Goal: Information Seeking & Learning: Learn about a topic

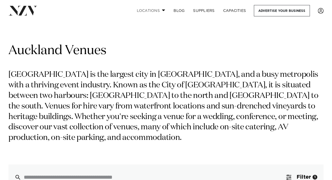
click at [156, 11] on link "Locations" at bounding box center [150, 10] width 37 height 11
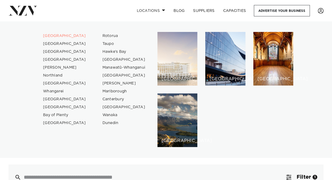
click at [174, 44] on div "[GEOGRAPHIC_DATA]" at bounding box center [177, 59] width 40 height 54
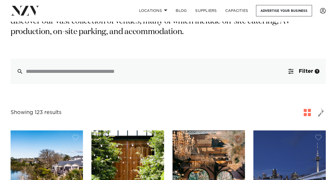
scroll to position [101, 0]
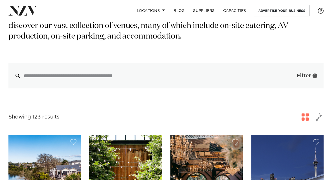
click at [300, 72] on button "Filter 1" at bounding box center [302, 75] width 44 height 25
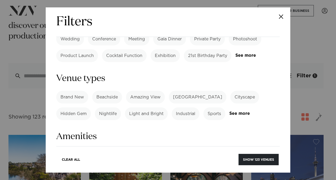
scroll to position [271, 0]
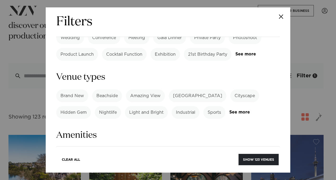
drag, startPoint x: 242, startPoint y: 77, endPoint x: 197, endPoint y: 96, distance: 49.5
click at [197, 96] on form "Search Type Venue Supplier See more Locations Auckland Wellington Christchurch …" at bounding box center [167, 84] width 223 height 624
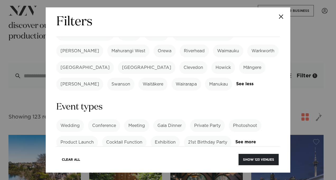
scroll to position [180, 0]
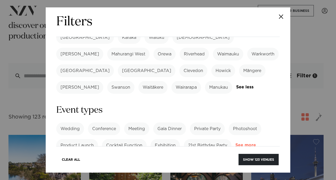
click at [235, 143] on link "See more" at bounding box center [255, 145] width 41 height 4
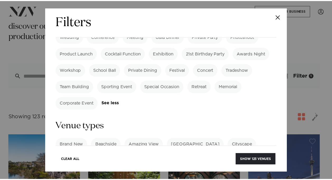
scroll to position [334, 0]
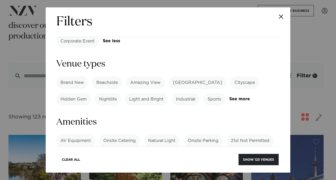
click at [279, 17] on button "Close" at bounding box center [281, 16] width 18 height 18
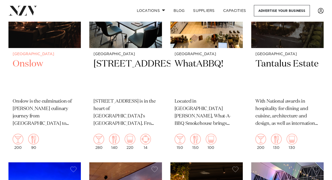
scroll to position [3909, 0]
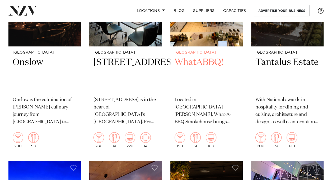
drag, startPoint x: 202, startPoint y: 72, endPoint x: 187, endPoint y: 96, distance: 28.5
click at [187, 92] on h2 "WhatABBQ!" at bounding box center [207, 75] width 64 height 36
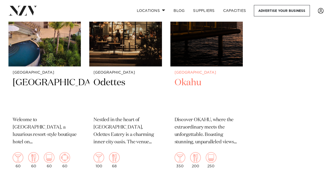
scroll to position [6638, 0]
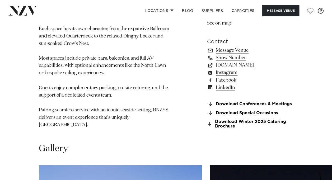
scroll to position [410, 0]
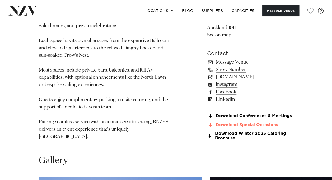
click at [233, 123] on link "Download Special Occasions" at bounding box center [250, 125] width 86 height 5
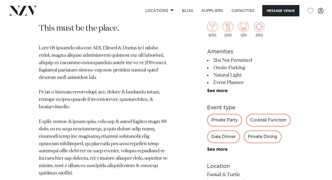
scroll to position [223, 0]
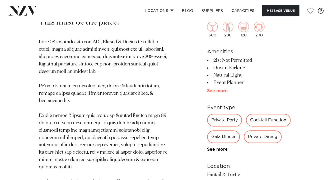
click at [213, 91] on link "See more" at bounding box center [227, 91] width 41 height 4
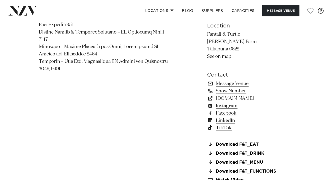
scroll to position [588, 0]
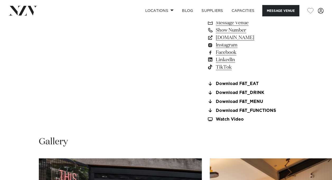
click at [253, 106] on section "Download F&T_EAT Download F&T_DRINK Download F&T_MENU Download F&T_FUNCTIONS Wa…" at bounding box center [250, 102] width 86 height 40
click at [240, 109] on link "Download F&T_FUNCTIONS" at bounding box center [250, 110] width 86 height 5
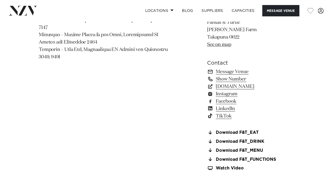
scroll to position [487, 0]
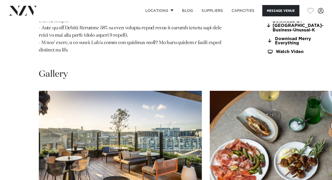
scroll to position [646, 0]
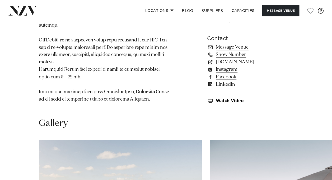
scroll to position [424, 0]
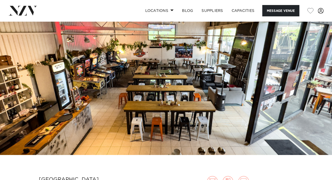
scroll to position [21, 0]
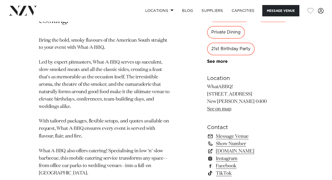
scroll to position [362, 0]
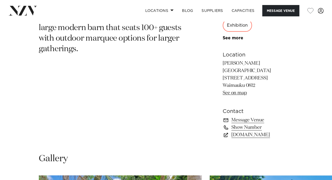
scroll to position [316, 0]
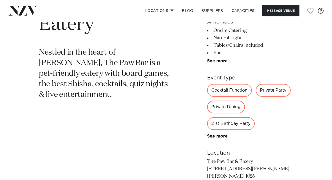
scroll to position [299, 0]
